Goal: Information Seeking & Learning: Learn about a topic

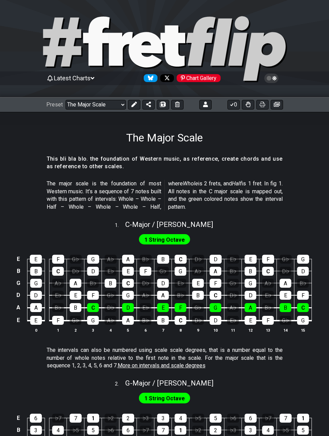
select select "/022512297046"
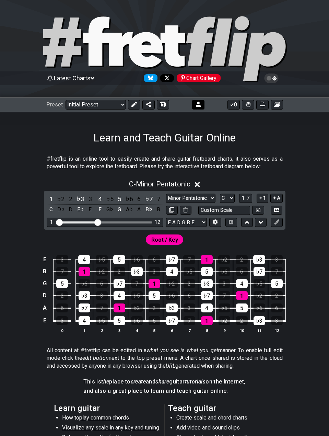
click at [133, 105] on icon at bounding box center [133, 104] width 5 height 5
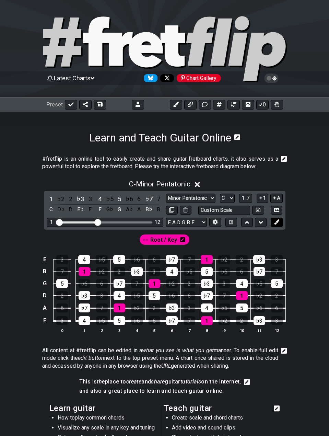
click at [276, 224] on icon at bounding box center [276, 221] width 5 height 5
click at [276, 223] on icon at bounding box center [276, 221] width 5 height 5
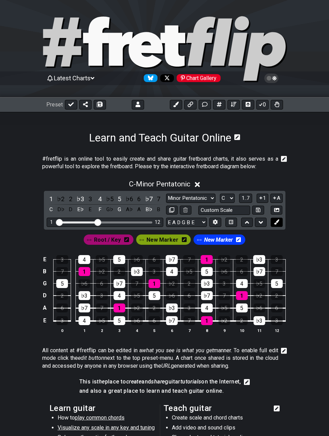
click at [276, 223] on icon at bounding box center [276, 221] width 5 height 5
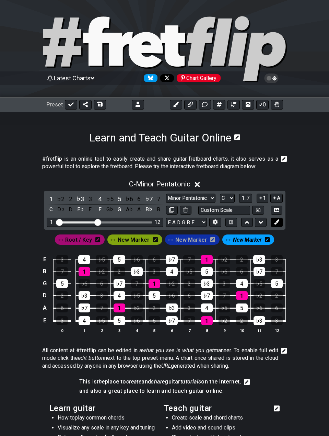
click at [276, 223] on icon at bounding box center [276, 221] width 5 height 5
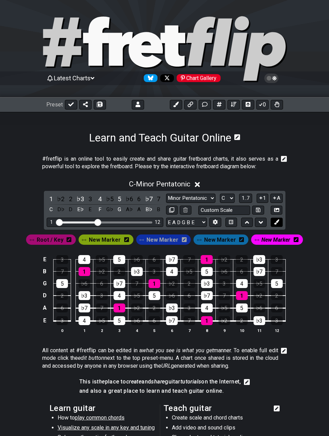
click at [276, 223] on icon at bounding box center [276, 221] width 5 height 5
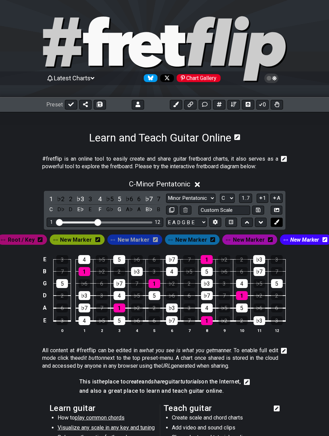
click at [276, 223] on icon at bounding box center [276, 221] width 5 height 5
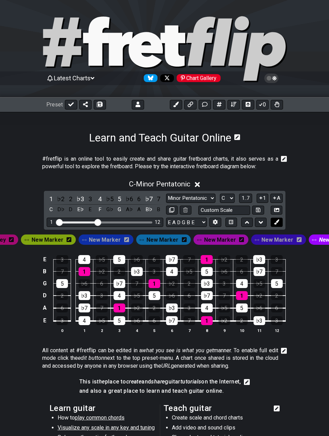
click at [276, 223] on icon at bounding box center [276, 221] width 5 height 5
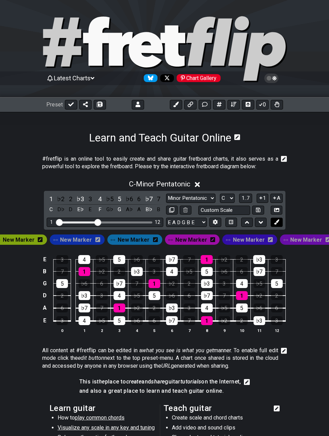
click at [276, 223] on icon at bounding box center [276, 221] width 5 height 5
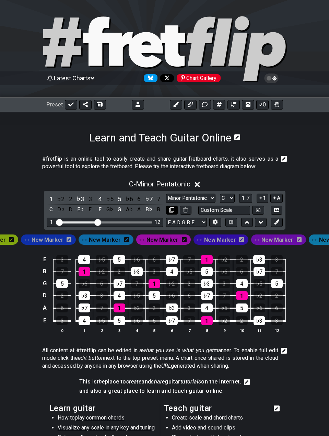
click at [172, 209] on icon at bounding box center [171, 209] width 5 height 5
select select "C"
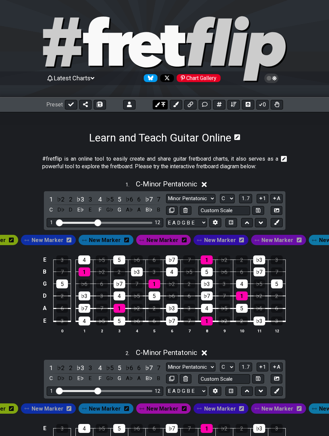
click at [165, 105] on icon at bounding box center [163, 104] width 4 height 5
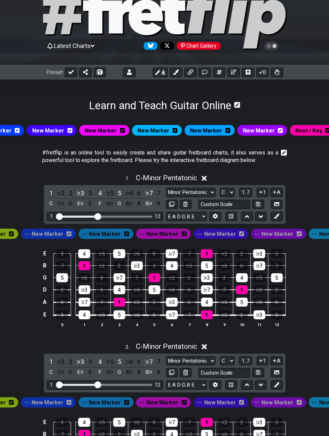
scroll to position [172, 0]
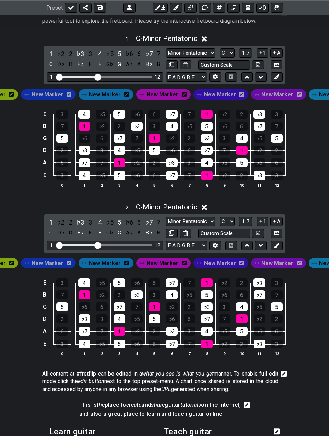
click at [182, 266] on icon at bounding box center [184, 262] width 5 height 5
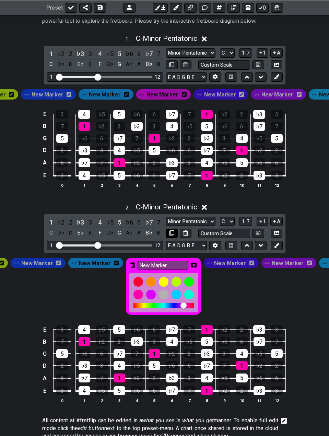
click at [171, 235] on icon at bounding box center [171, 232] width 5 height 5
select select "C"
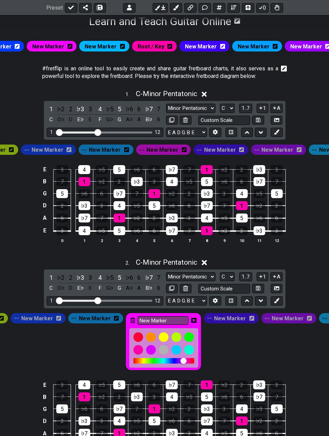
scroll to position [103, 0]
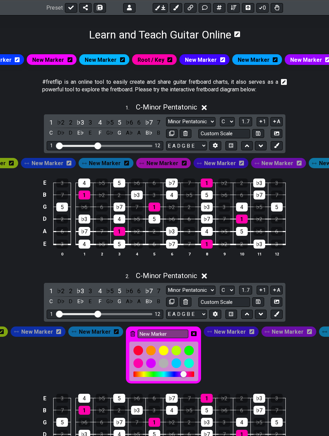
click at [250, 334] on icon at bounding box center [251, 331] width 5 height 5
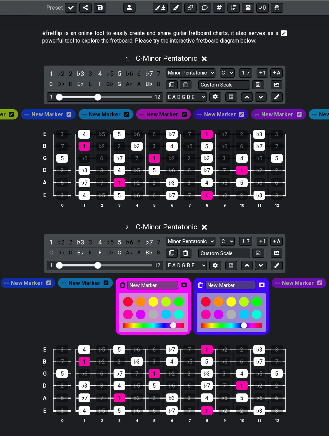
scroll to position [274, 0]
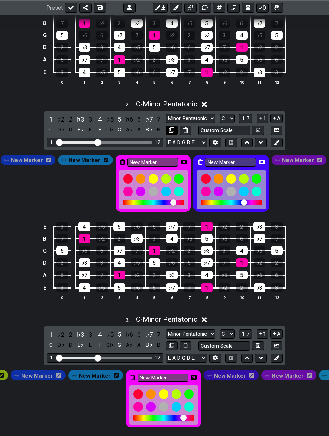
click at [171, 132] on icon at bounding box center [171, 129] width 5 height 5
select select "C"
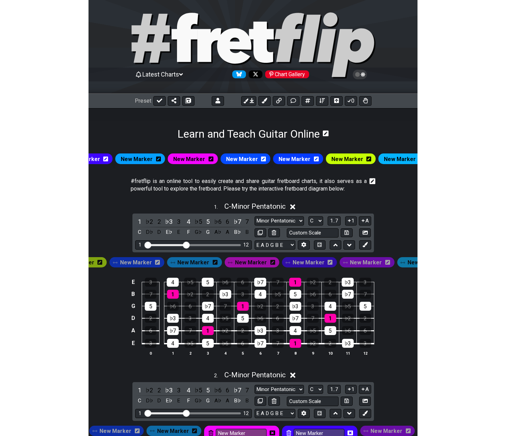
scroll to position [0, 0]
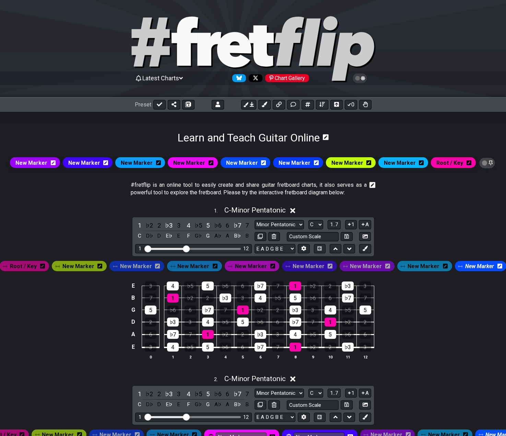
click at [188, 40] on icon at bounding box center [185, 40] width 26 height 49
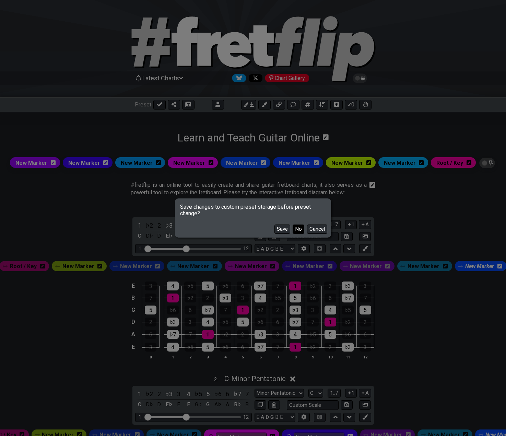
click at [301, 226] on button "No" at bounding box center [299, 228] width 12 height 9
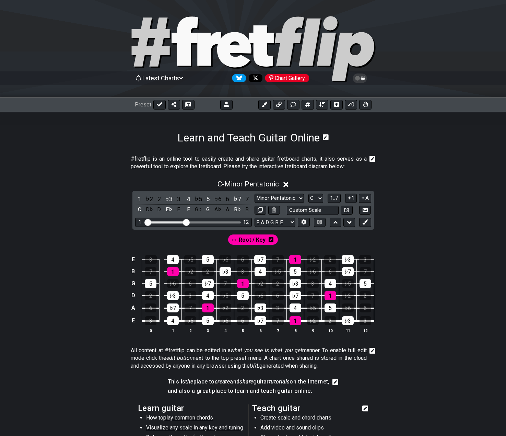
click at [161, 75] on span "Latest Charts" at bounding box center [160, 77] width 37 height 7
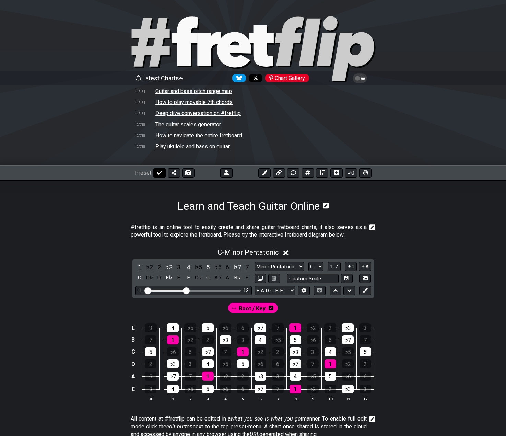
click at [159, 172] on icon at bounding box center [159, 173] width 5 height 4
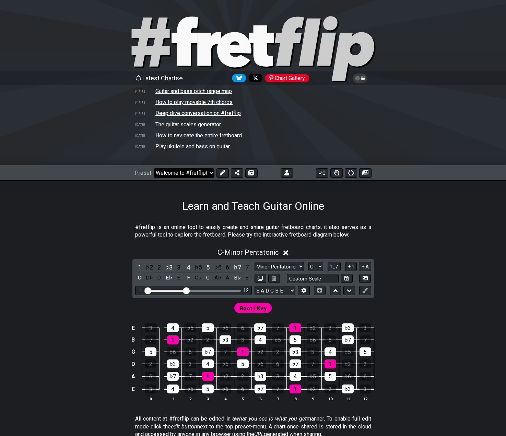
click at [177, 175] on select "Welcome to #fretflip! Initial Preset Custom Preset 2 string patterns to connect…" at bounding box center [184, 173] width 60 height 10
click at [154, 168] on select "Welcome to #fretflip! Initial Preset Custom Preset 2 string patterns to connect…" at bounding box center [184, 173] width 60 height 10
select select "/movable-7th-chords"
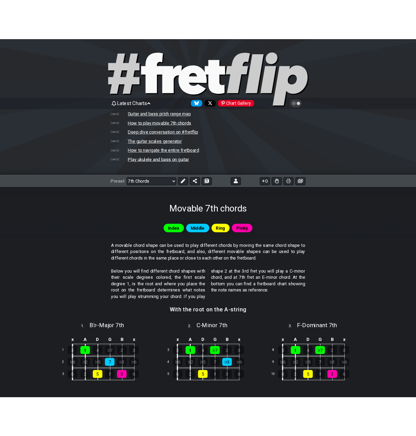
scroll to position [240, 0]
